Goal: Information Seeking & Learning: Find specific fact

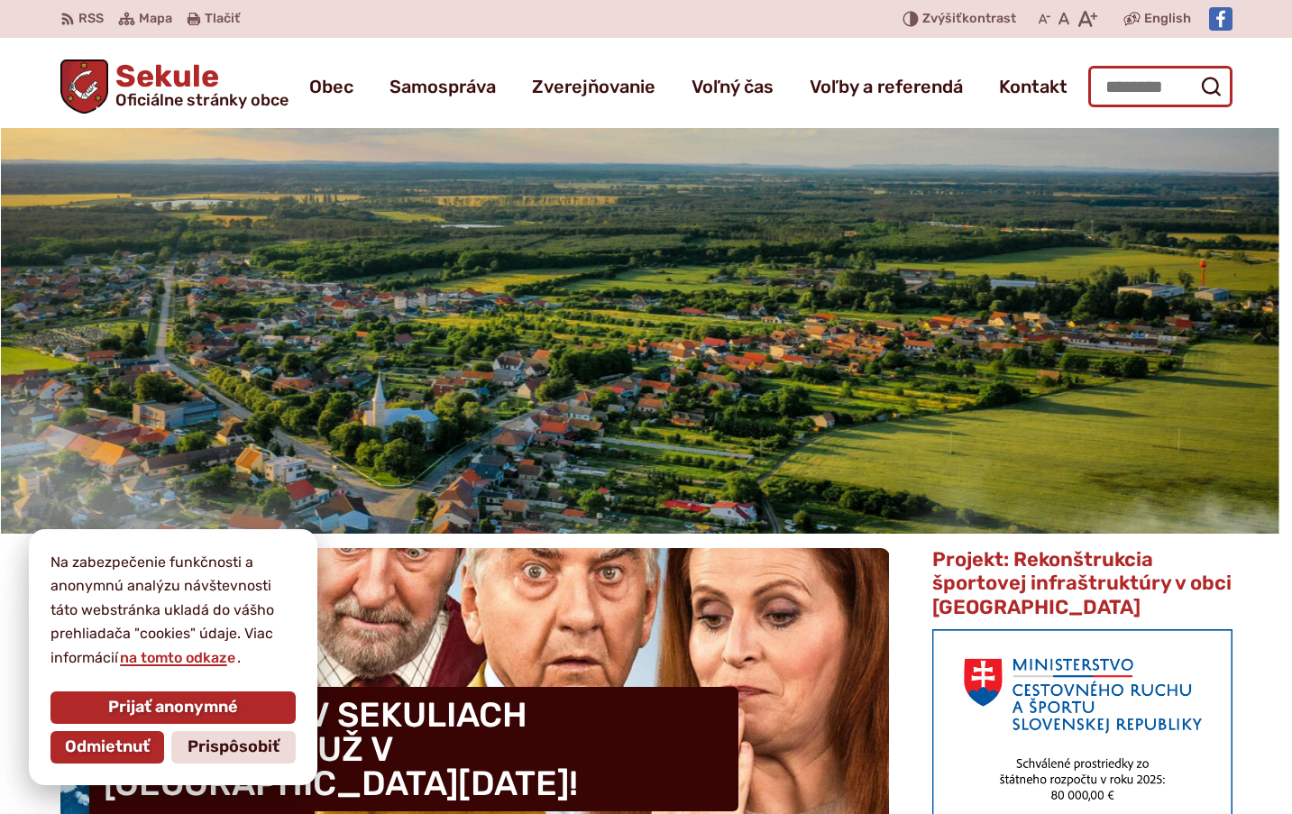
click at [1128, 93] on input "Hľadať:" at bounding box center [1160, 86] width 144 height 41
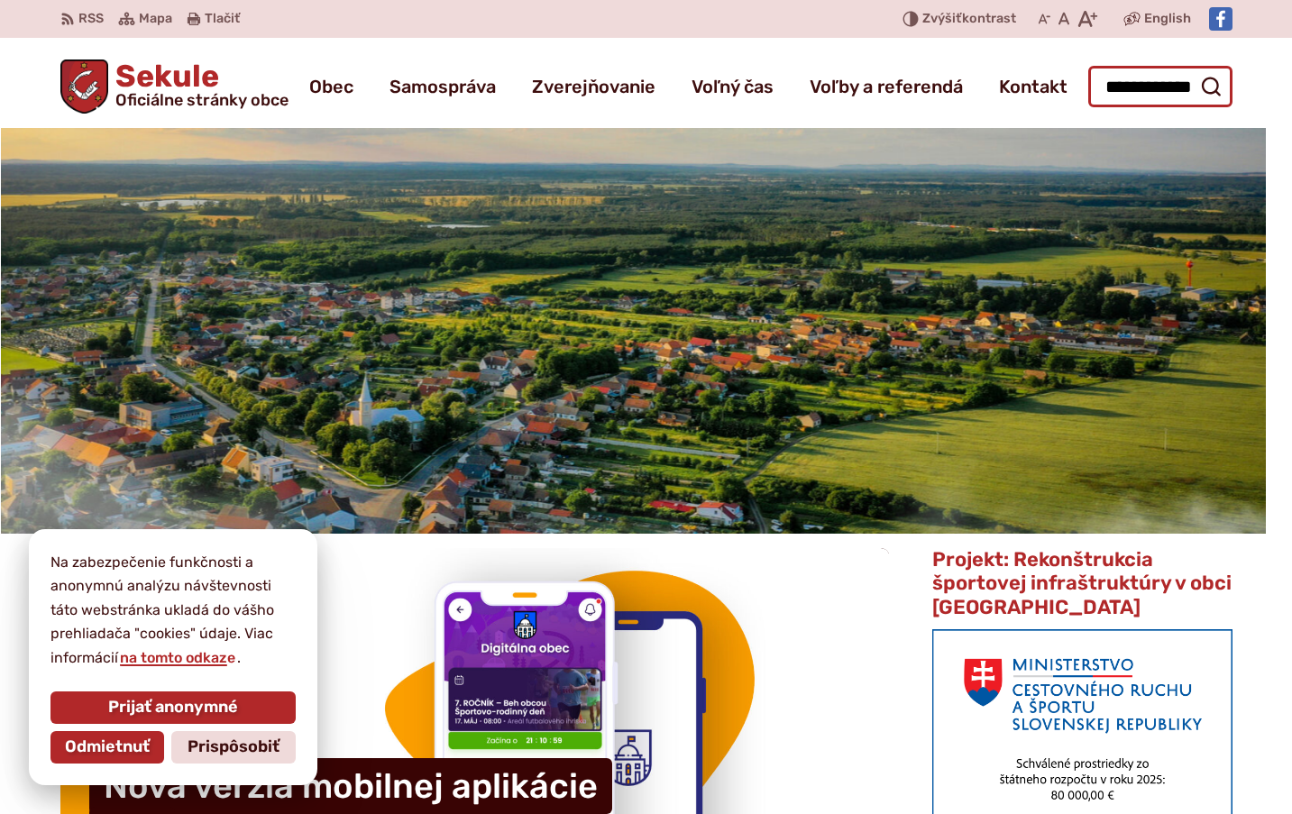
scroll to position [0, 34]
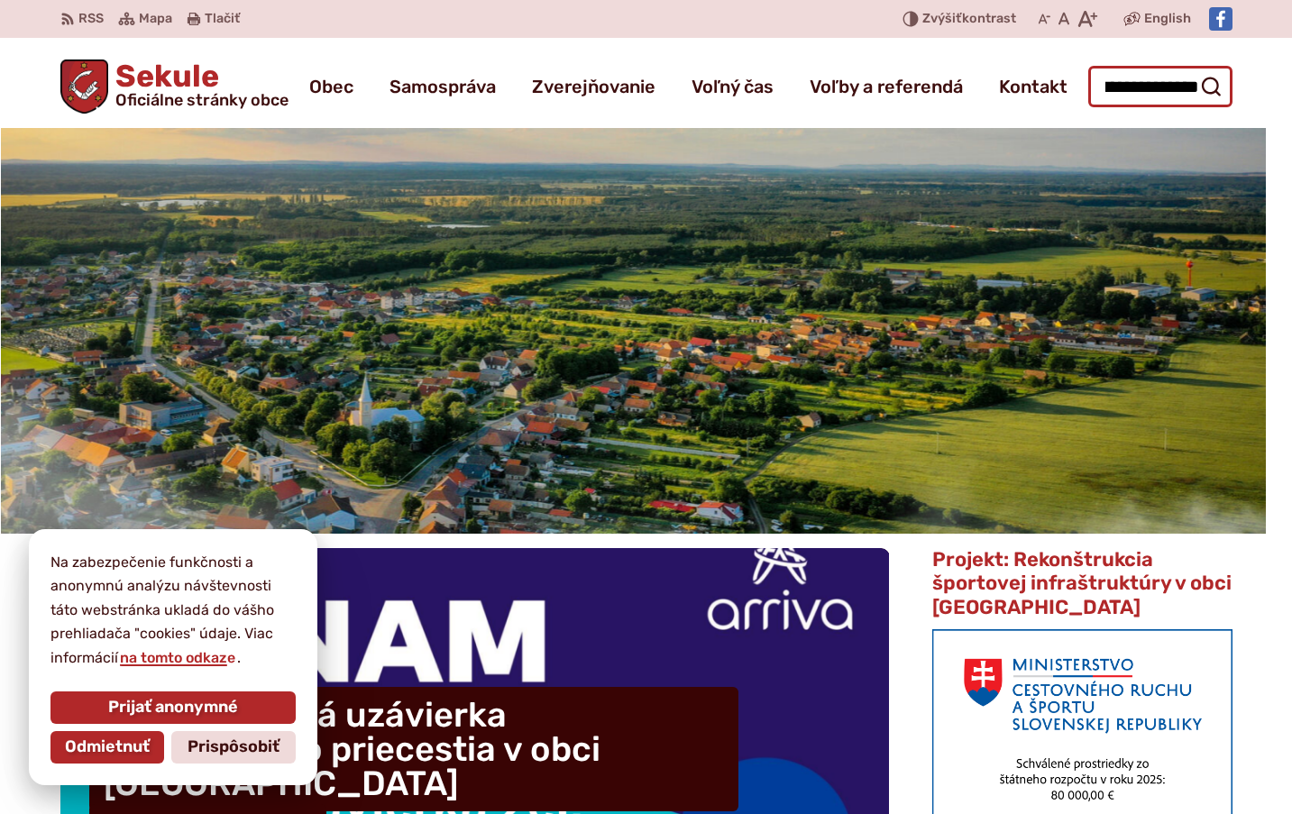
type input "**********"
click at [1195, 70] on button "Odoslať vyhľadávací formulár" at bounding box center [1211, 86] width 32 height 32
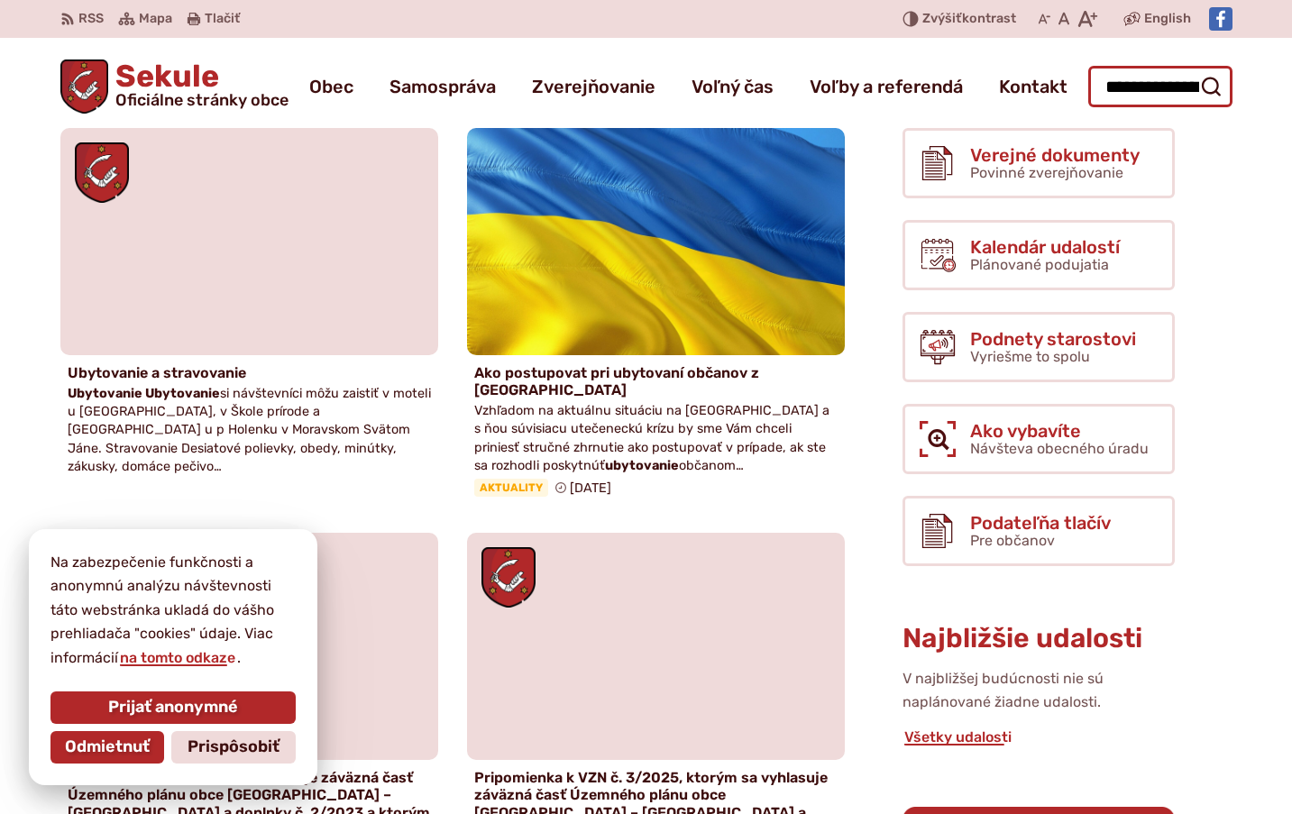
drag, startPoint x: 1142, startPoint y: 86, endPoint x: 1175, endPoint y: 98, distance: 34.8
click at [1146, 87] on input "**********" at bounding box center [1160, 86] width 144 height 41
type input "***"
click at [1195, 70] on button "Odoslať vyhľadávací formulár" at bounding box center [1211, 86] width 32 height 32
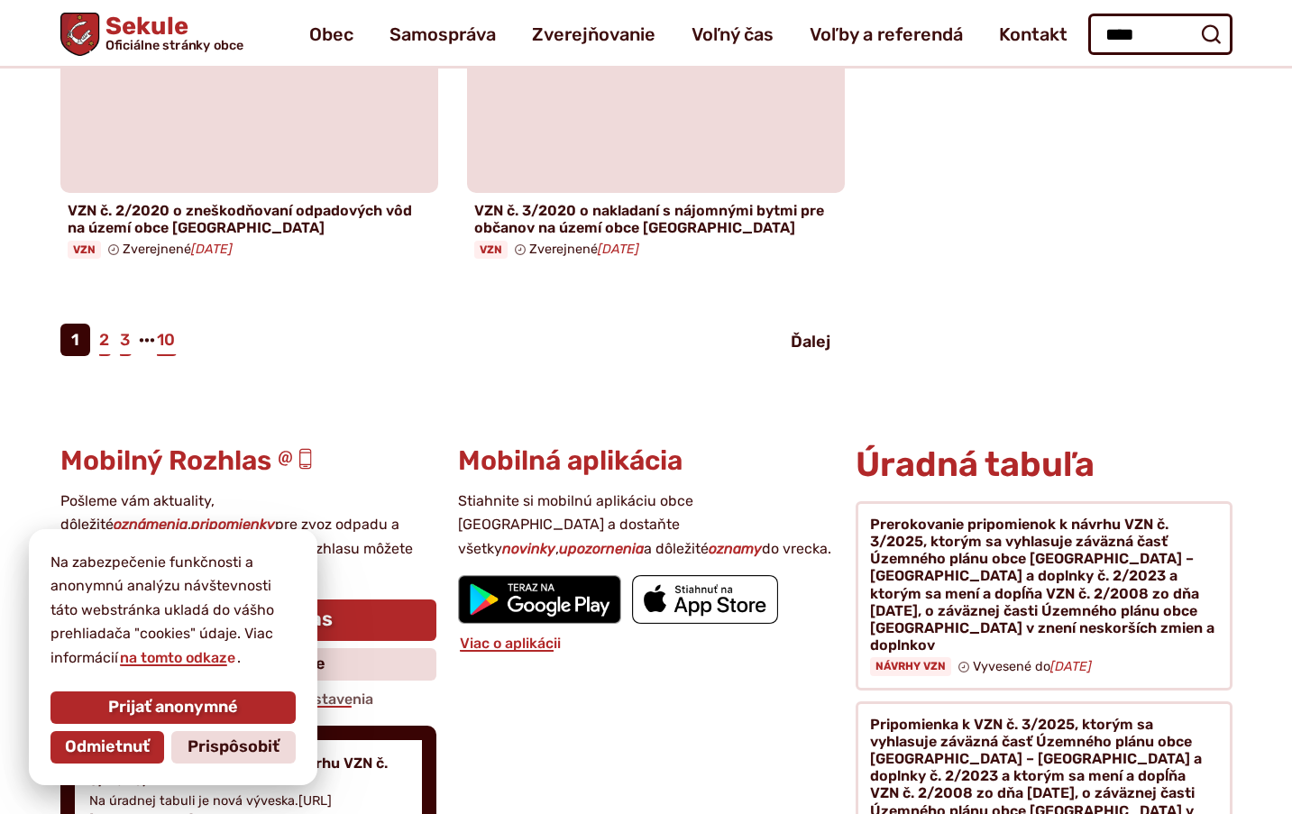
scroll to position [2164, 0]
click at [98, 325] on link "2" at bounding box center [104, 341] width 14 height 32
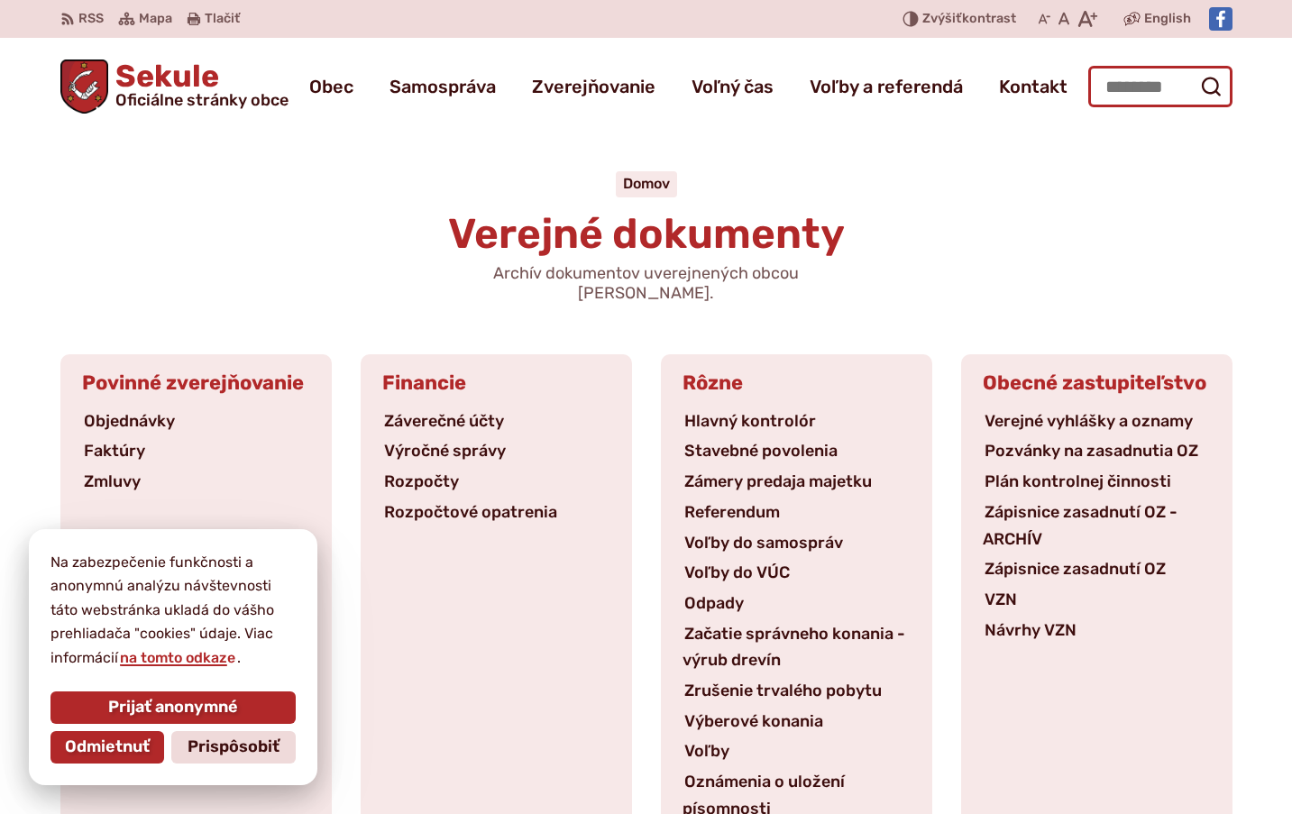
click at [1116, 93] on input "Hľadať:" at bounding box center [1160, 86] width 144 height 41
type input "***"
click at [1195, 70] on button "Odoslať vyhľadávací formulár" at bounding box center [1211, 86] width 32 height 32
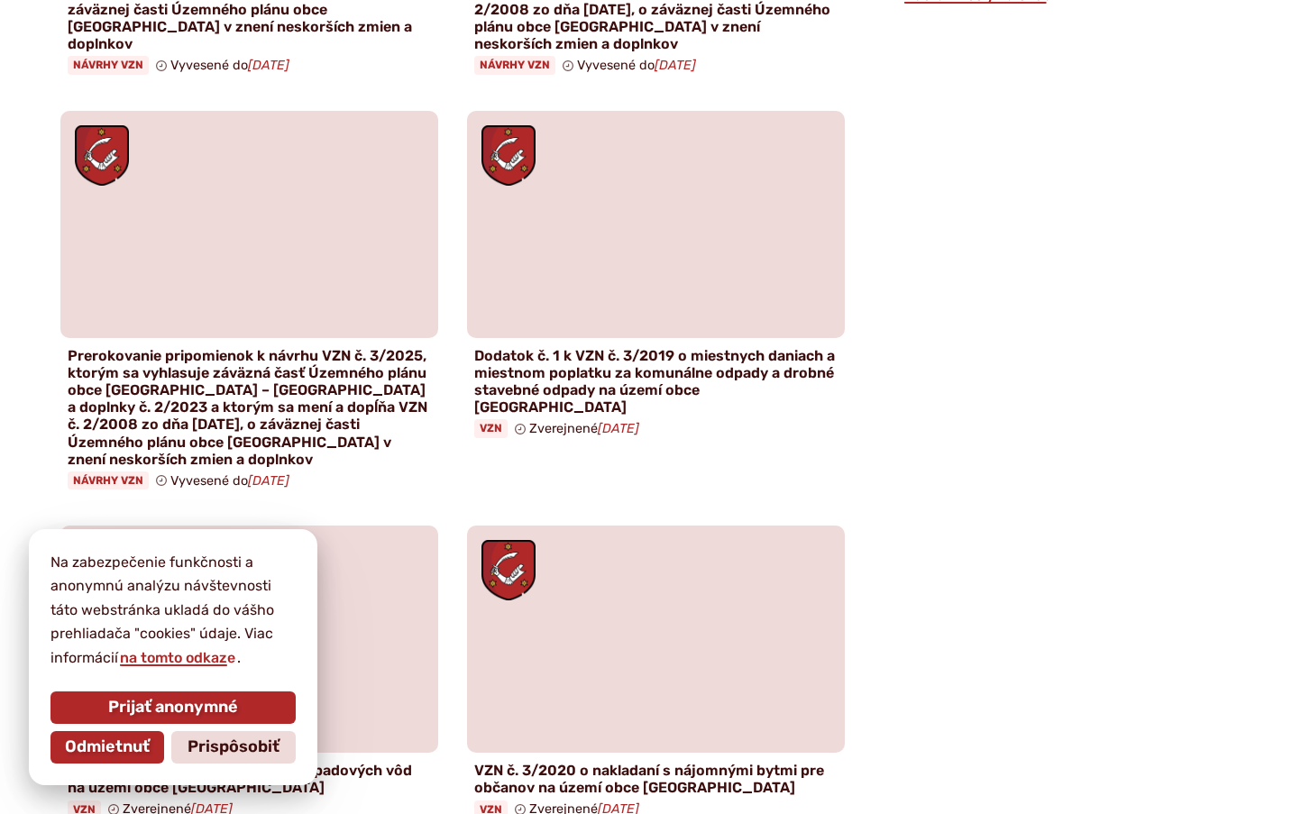
scroll to position [1713, 0]
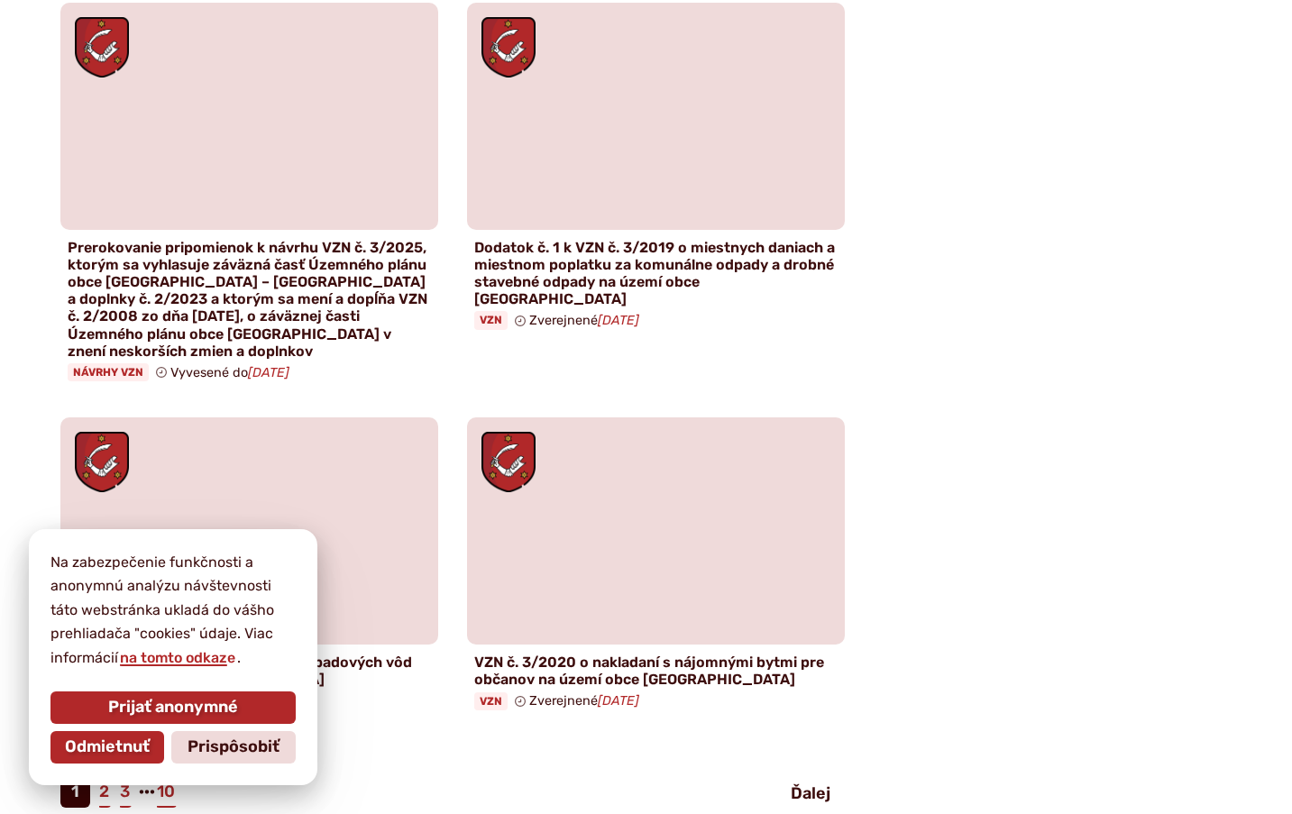
drag, startPoint x: 1048, startPoint y: 592, endPoint x: 1026, endPoint y: 576, distance: 26.5
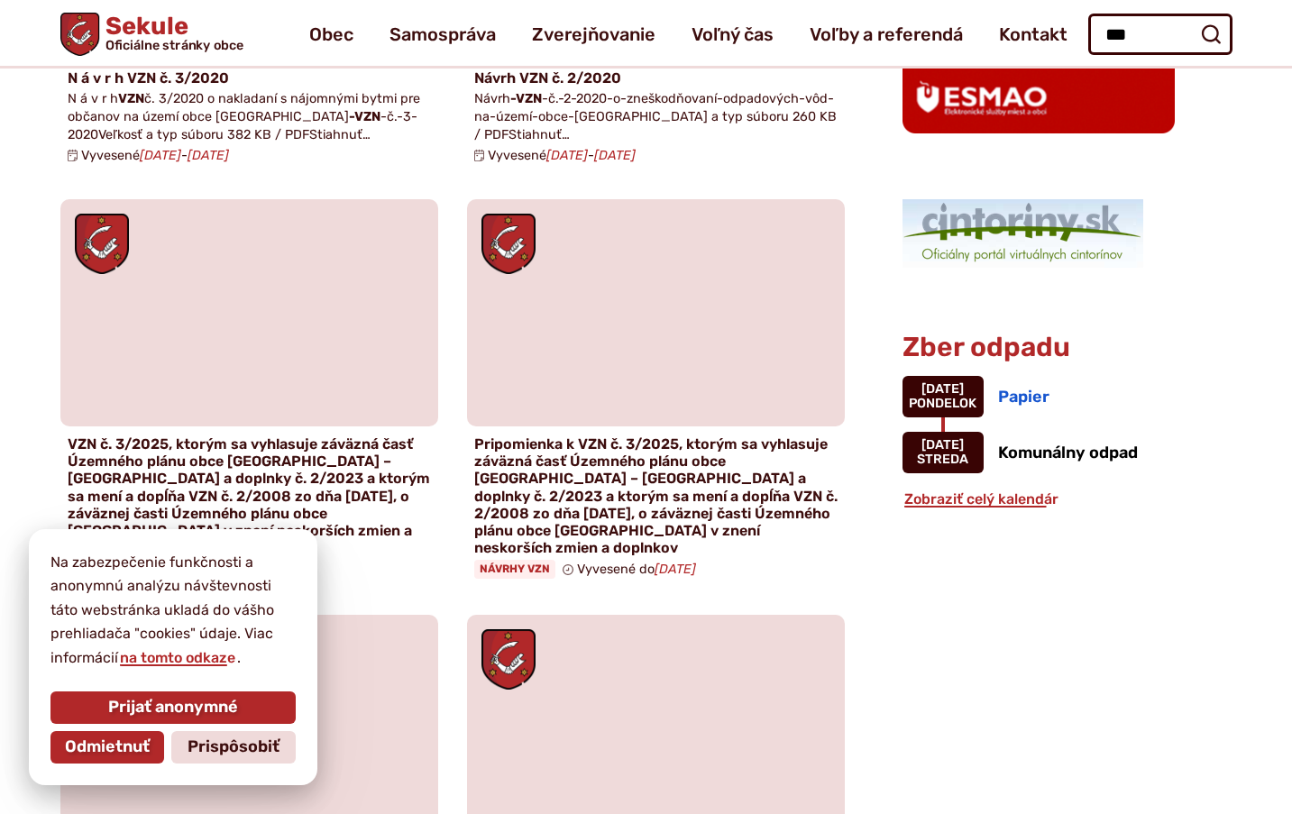
scroll to position [1082, 0]
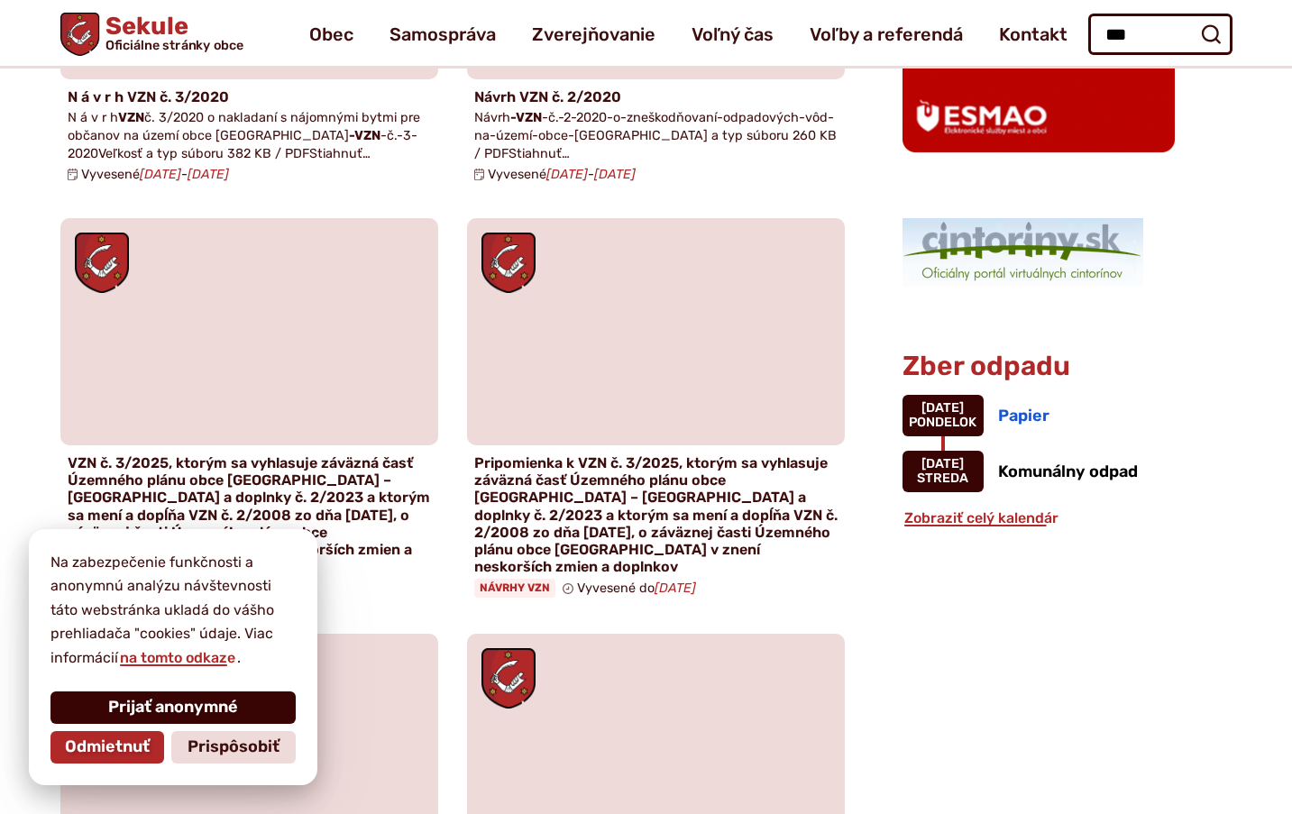
click at [140, 702] on span "Prijať anonymné" at bounding box center [173, 708] width 130 height 20
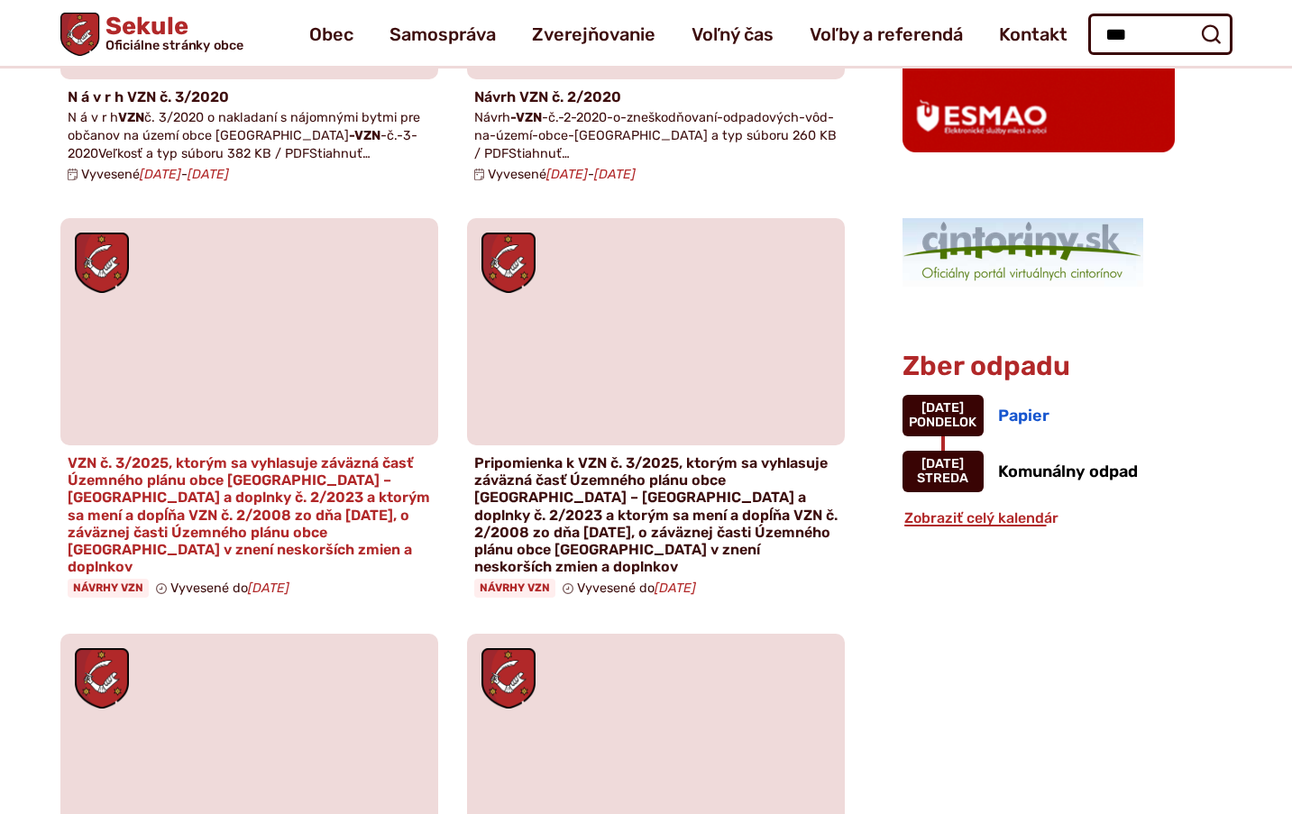
click at [196, 459] on h4 "VZN č. 3/2025, ktorým sa vyhlasuje záväzná časť Územného plánu obce Sekule – Zm…" at bounding box center [249, 514] width 363 height 121
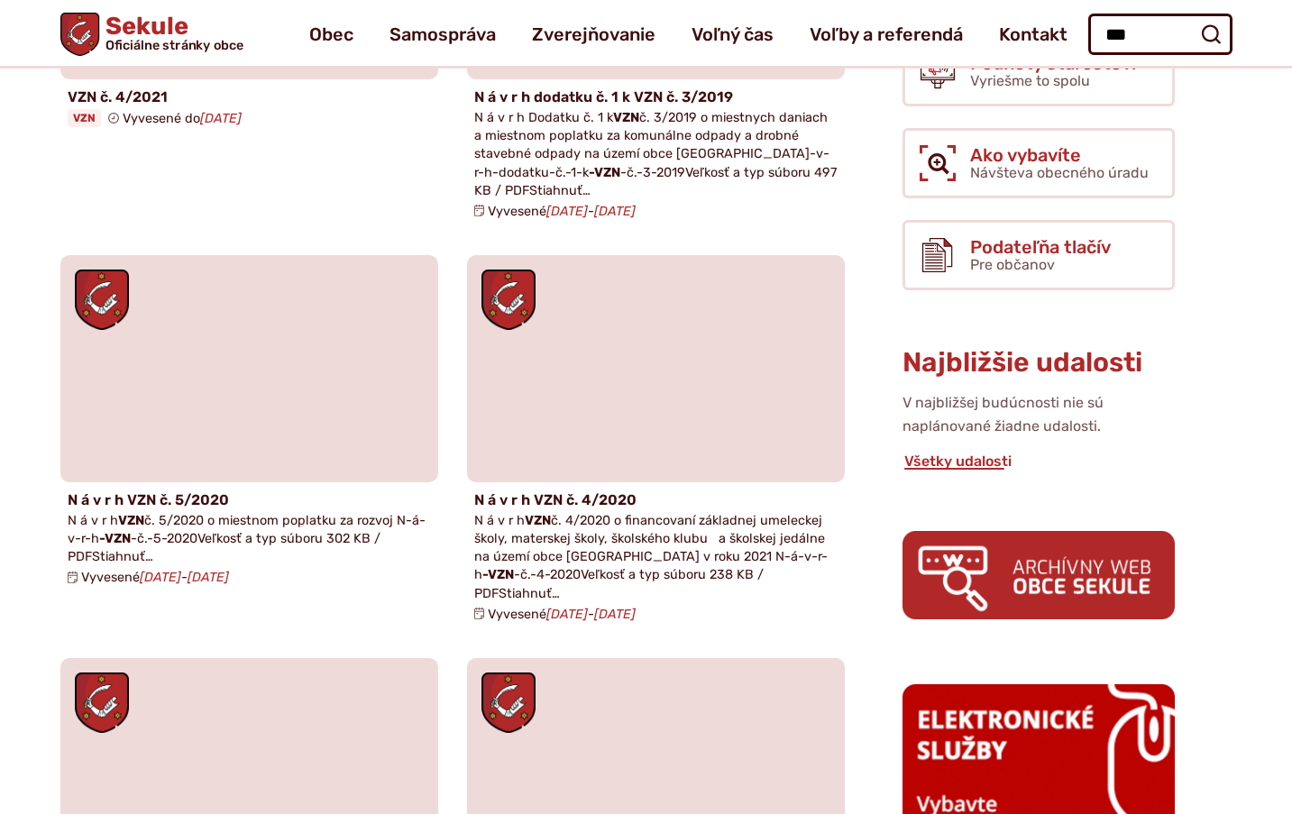
scroll to position [0, 0]
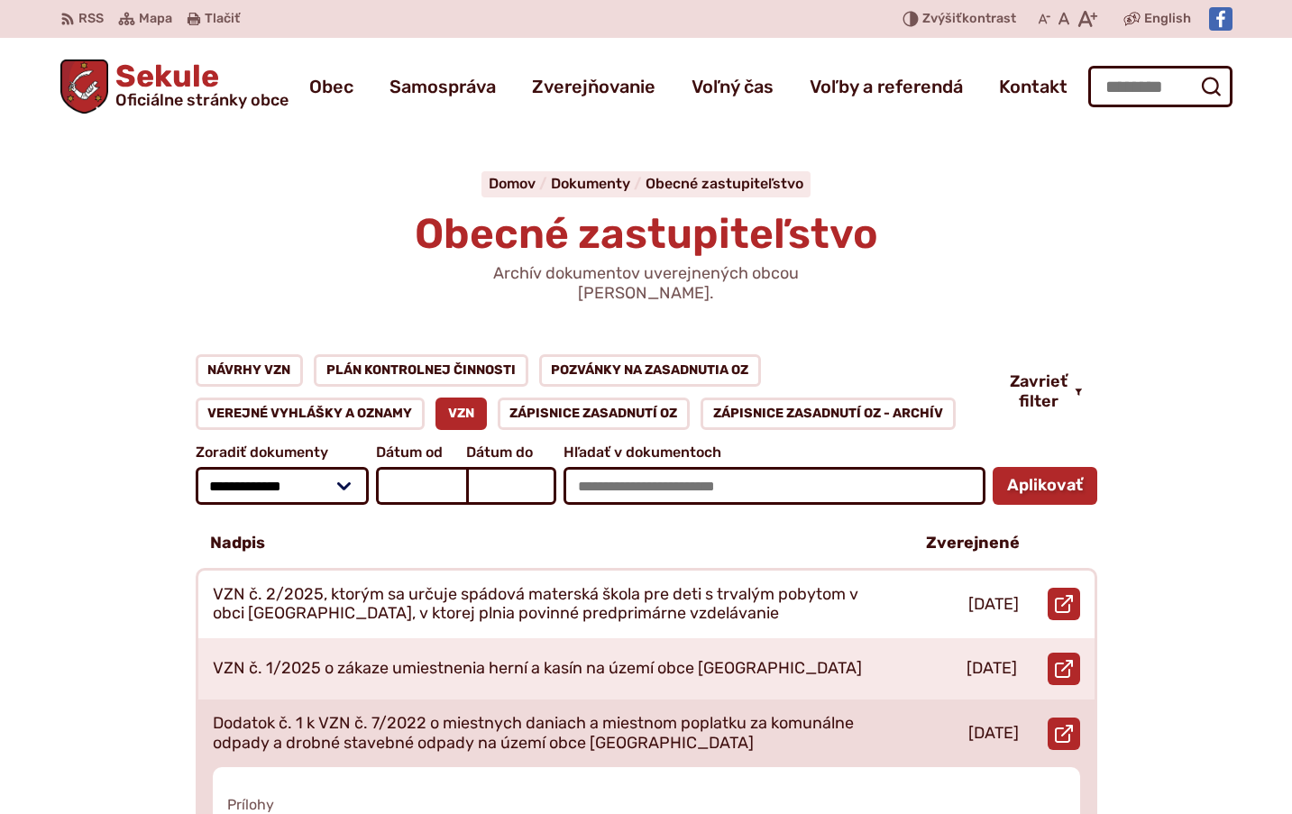
click at [418, 718] on p "Dodatok č. 1 k VZN č. 7/2022 o miestnych daniach a miestnom poplatku za komunál…" at bounding box center [548, 733] width 671 height 39
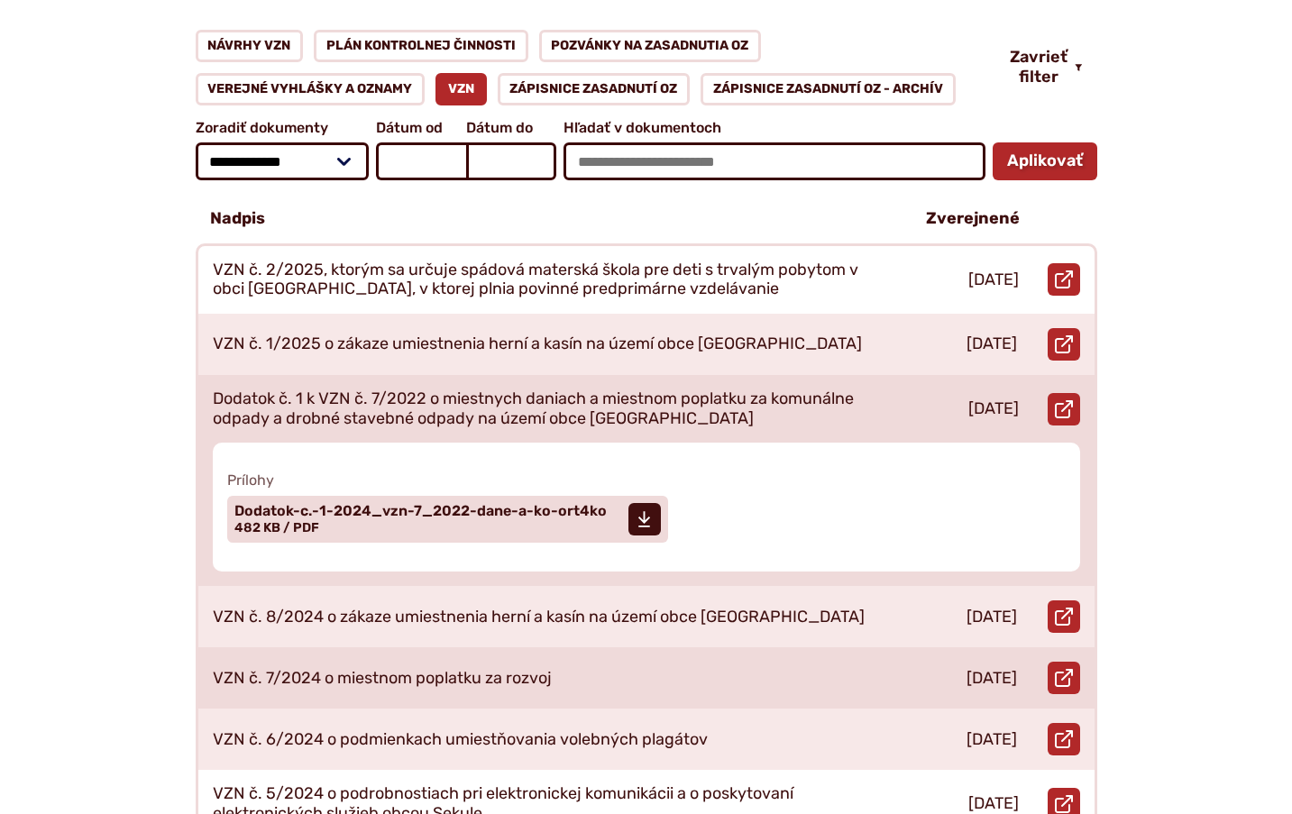
scroll to position [361, 0]
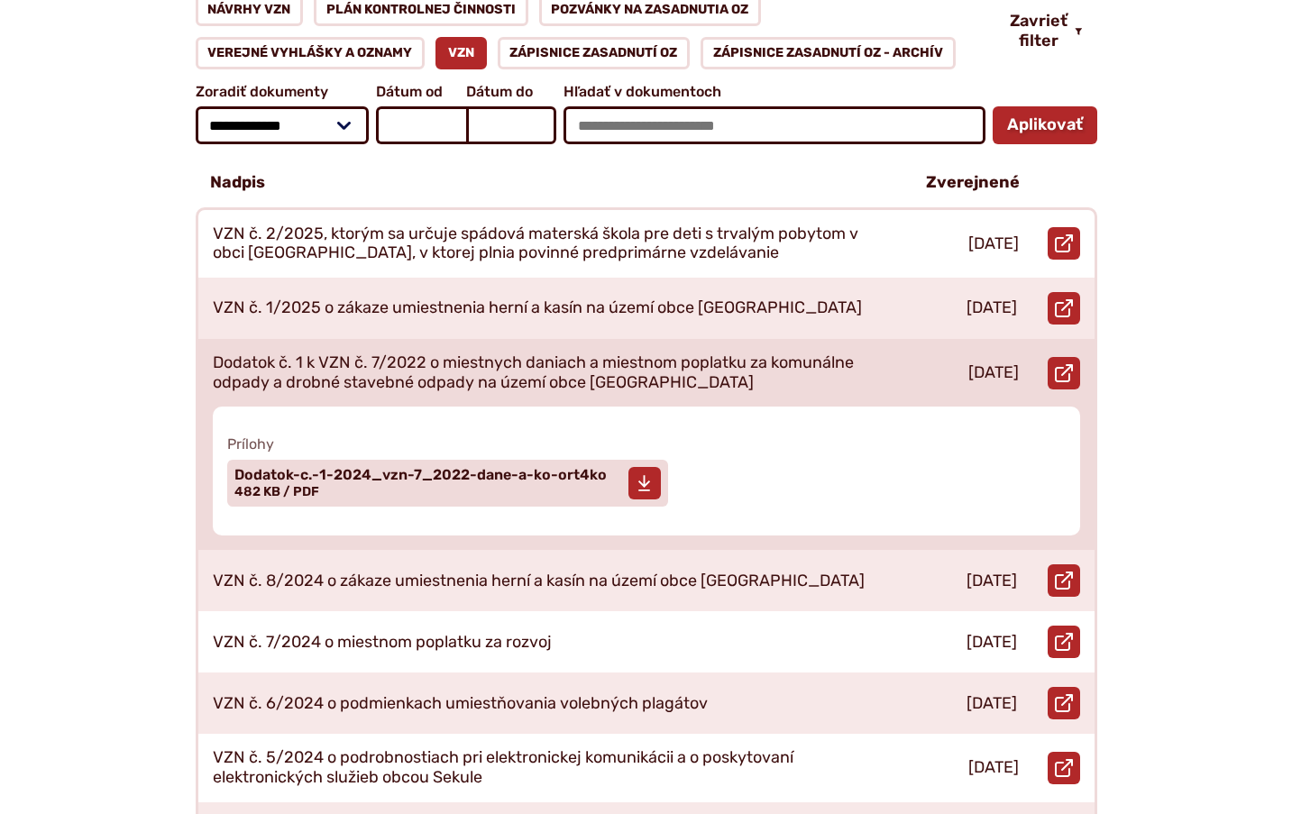
click at [495, 468] on span "Dodatok-c.-1-2024_vzn-7_2022-dane-a-ko-ort4ko" at bounding box center [420, 475] width 372 height 14
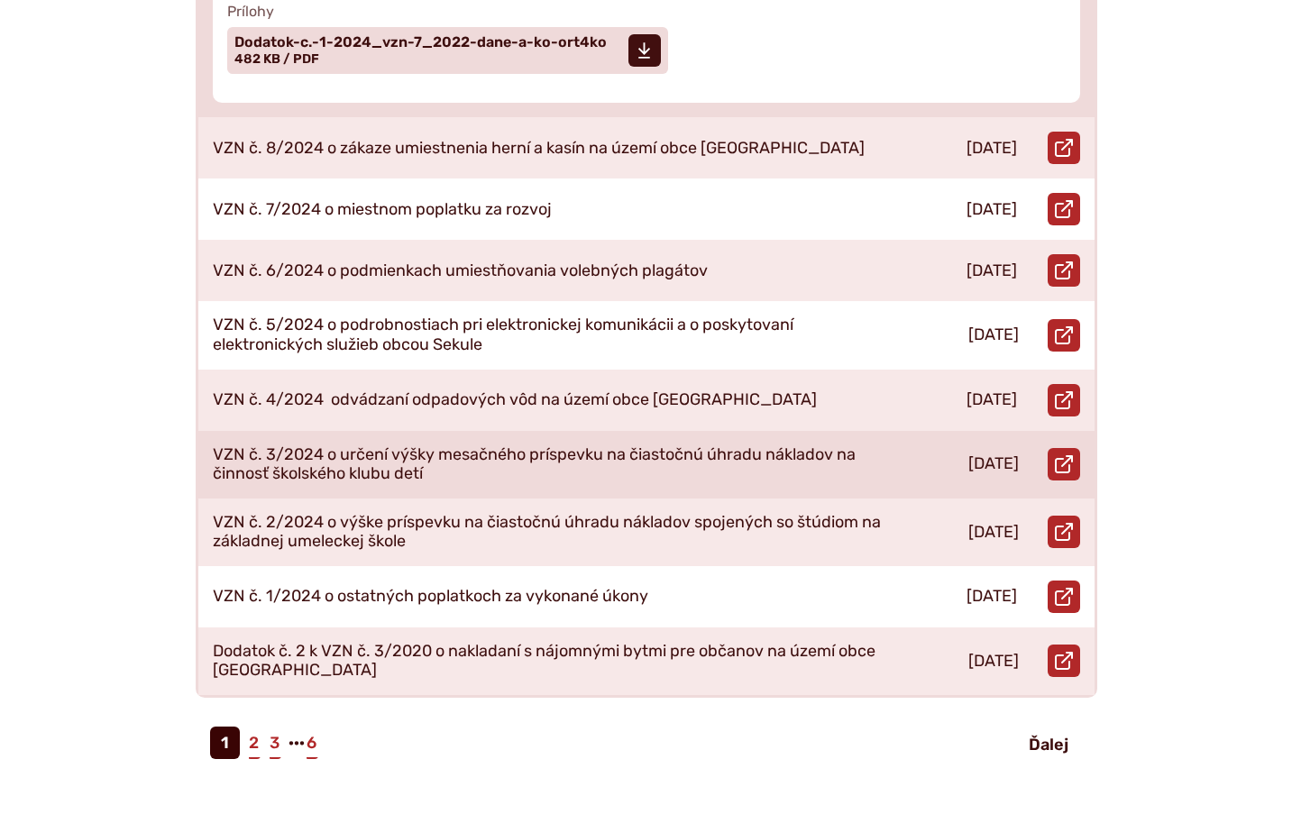
scroll to position [812, 0]
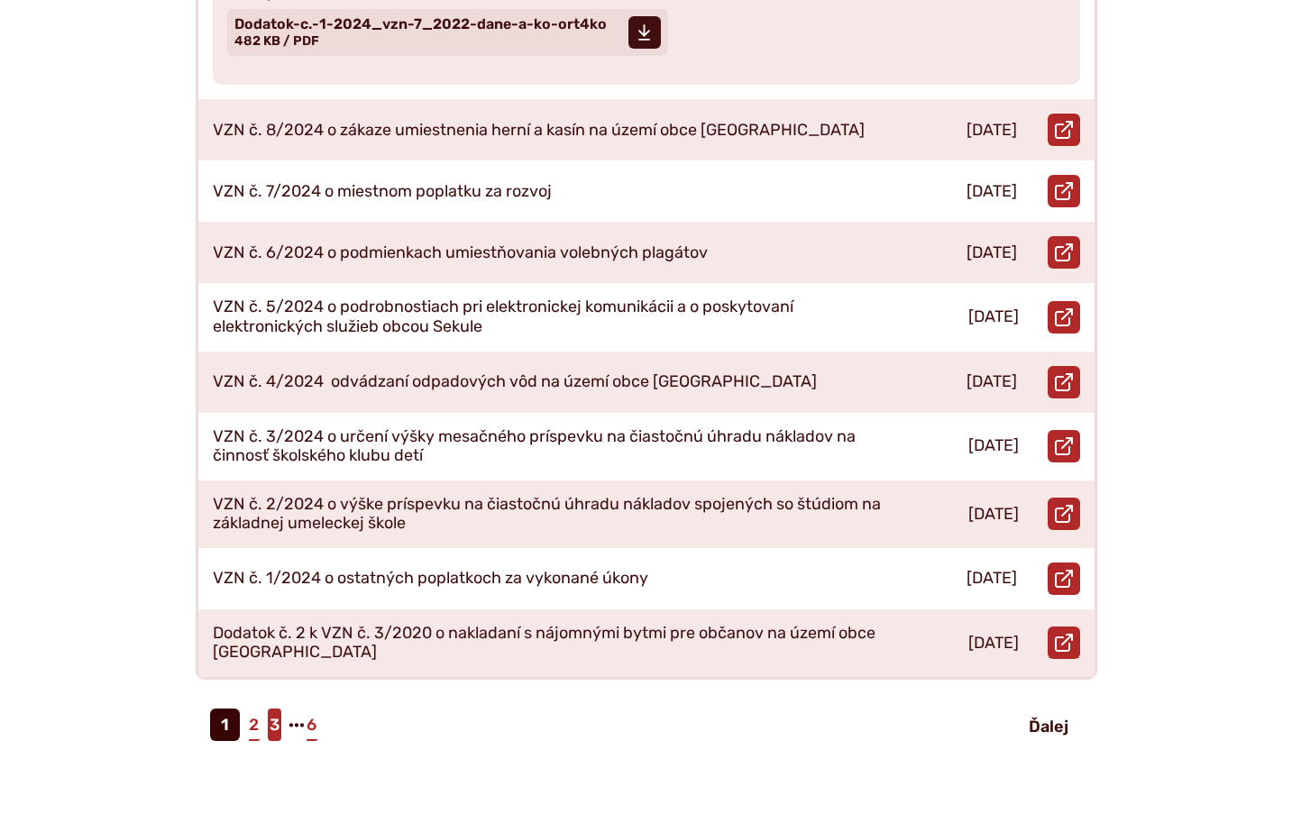
drag, startPoint x: 255, startPoint y: 702, endPoint x: 273, endPoint y: 699, distance: 18.4
click at [255, 709] on link "2" at bounding box center [254, 725] width 14 height 32
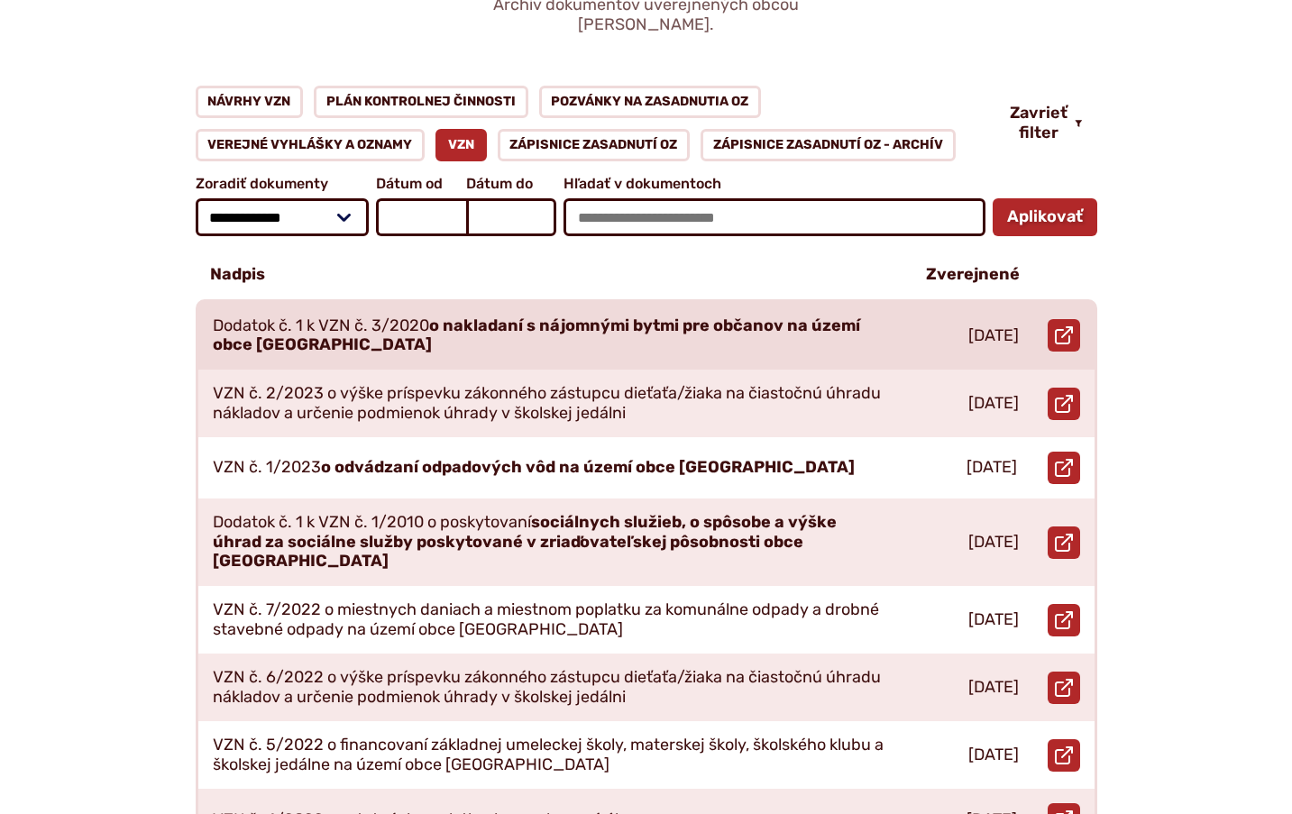
scroll to position [271, 0]
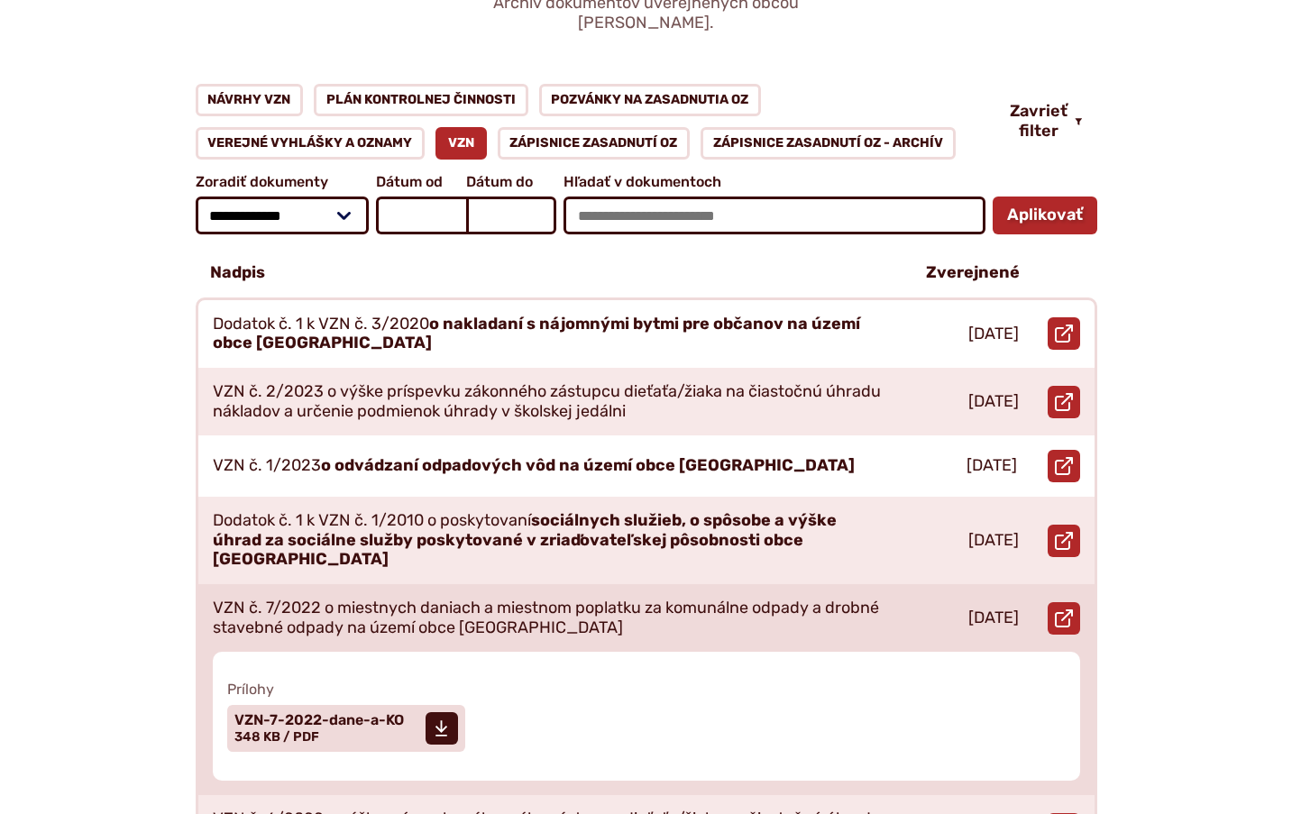
click at [558, 599] on p "VZN č. 7/2022 o miestnych daniach a miestnom poplatku za komunálne odpady a dro…" at bounding box center [548, 618] width 671 height 39
click at [331, 706] on span "VZN-7-2022-dane-a-KO Veľkosť a typ súboru 348 KB / PDF" at bounding box center [319, 728] width 170 height 45
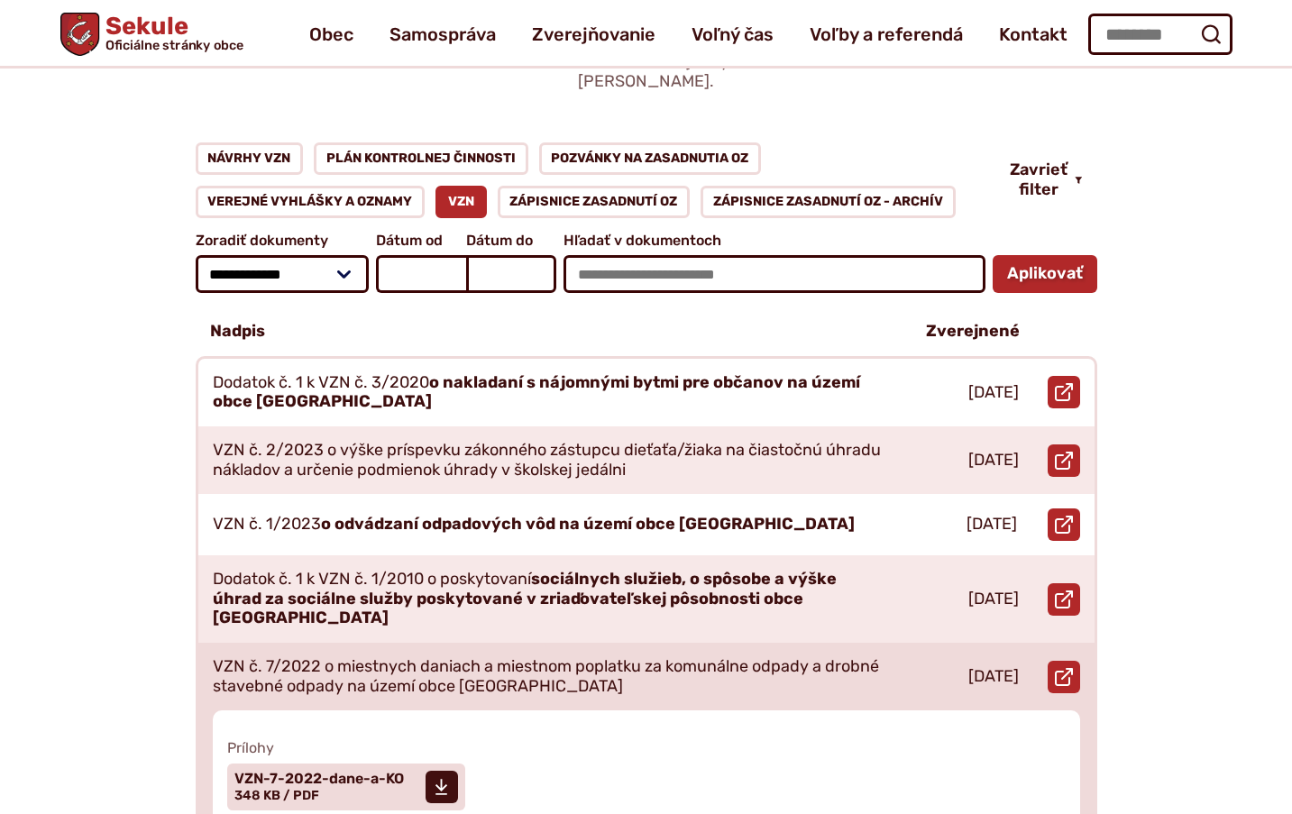
scroll to position [180, 0]
